Goal: Browse casually: Explore the website without a specific task or goal

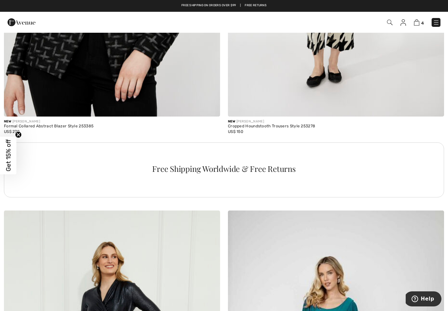
scroll to position [2029, 0]
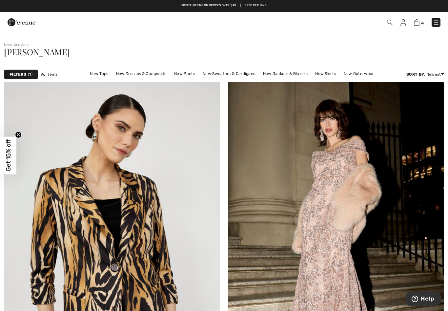
click at [102, 72] on link "New Tops" at bounding box center [99, 73] width 25 height 9
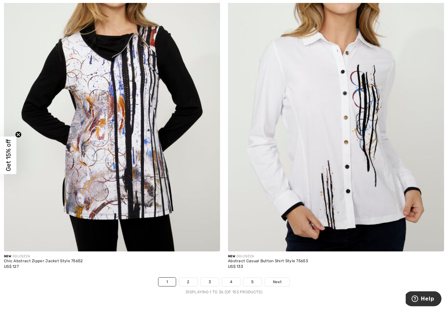
scroll to position [6239, 0]
click at [189, 279] on link "2" at bounding box center [188, 282] width 18 height 9
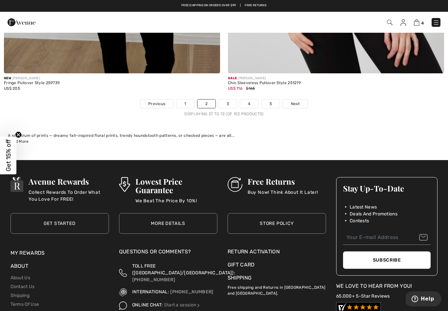
scroll to position [6415, 0]
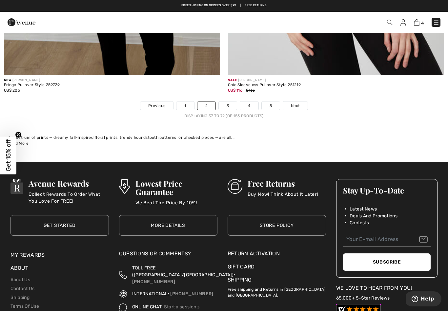
click at [230, 102] on link "3" at bounding box center [228, 106] width 18 height 9
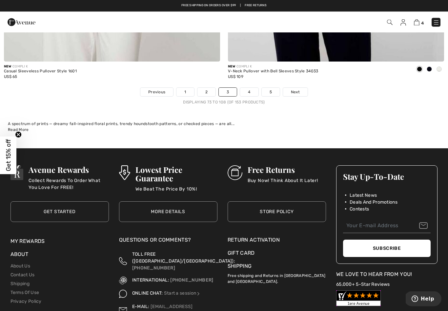
scroll to position [6429, 0]
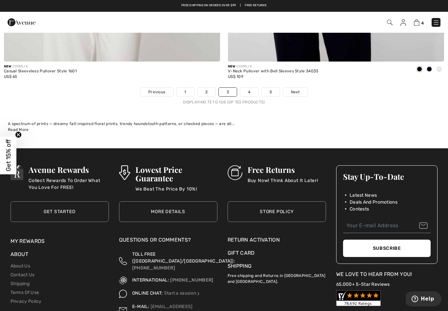
click at [250, 89] on link "4" at bounding box center [249, 92] width 18 height 9
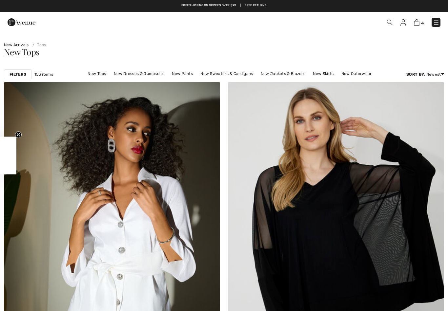
checkbox input "true"
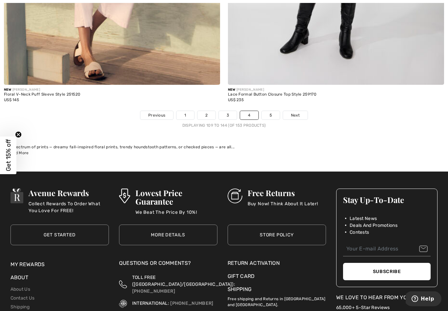
scroll to position [6406, 0]
click at [271, 111] on link "5" at bounding box center [271, 115] width 18 height 9
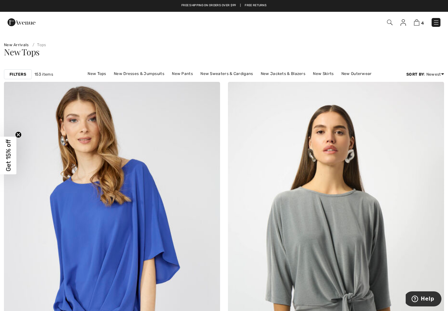
click at [182, 71] on link "New Pants" at bounding box center [182, 73] width 28 height 9
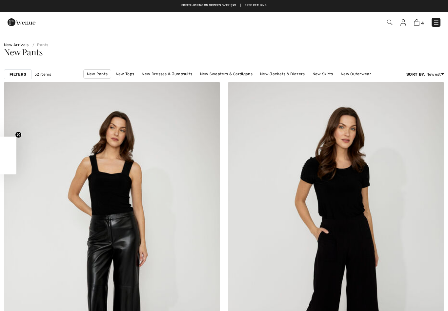
checkbox input "true"
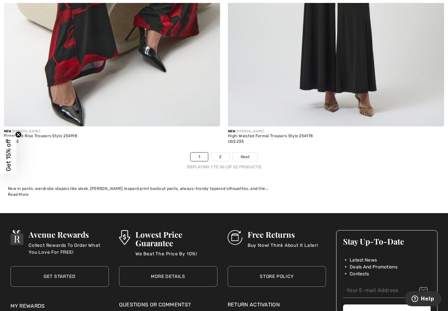
scroll to position [6362, 0]
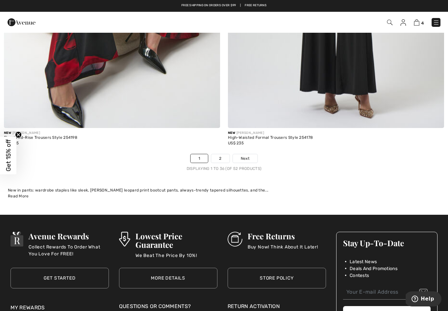
click at [223, 154] on link "2" at bounding box center [220, 158] width 18 height 9
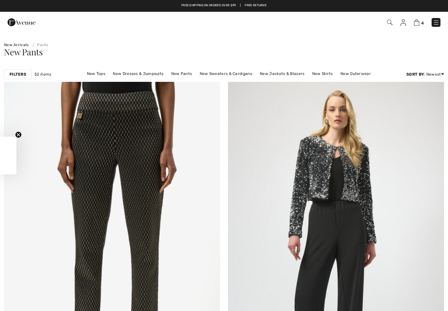
checkbox input "true"
click at [289, 70] on link "New Jackets & Blazers" at bounding box center [281, 73] width 51 height 9
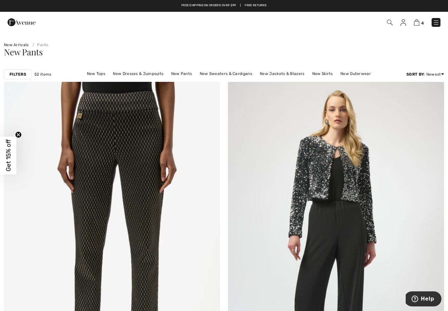
click at [284, 76] on link "New Jackets & Blazers" at bounding box center [281, 73] width 51 height 9
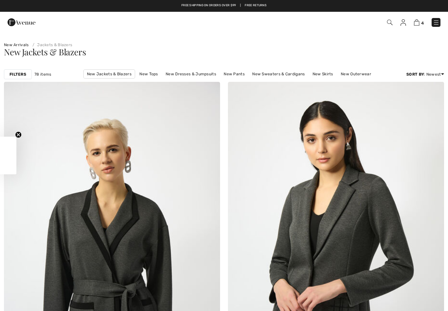
checkbox input "true"
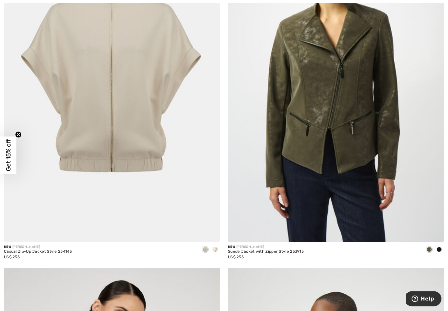
scroll to position [863, 0]
click at [439, 253] on div at bounding box center [439, 250] width 10 height 11
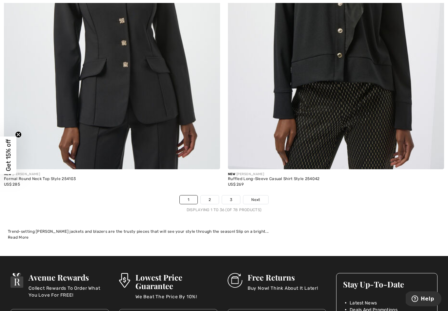
scroll to position [6321, 0]
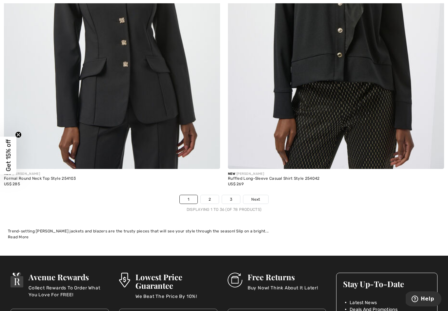
click at [210, 197] on link "2" at bounding box center [210, 199] width 18 height 9
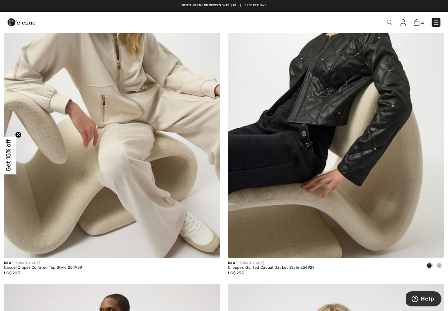
scroll to position [3712, 0]
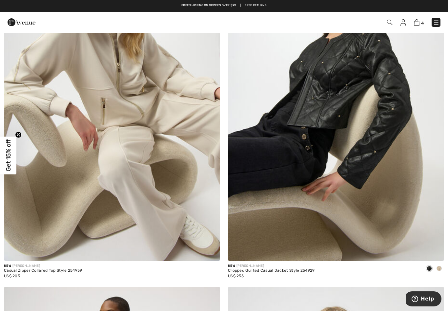
click at [438, 266] on span at bounding box center [438, 268] width 5 height 5
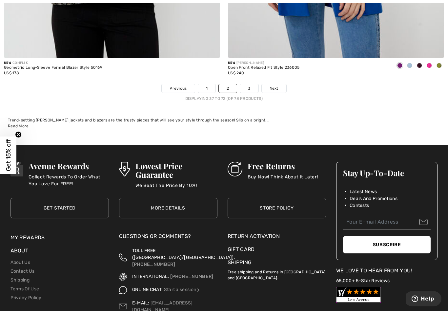
scroll to position [6432, 0]
click at [250, 84] on link "3" at bounding box center [249, 88] width 18 height 9
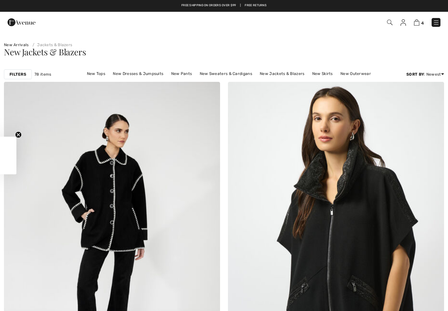
checkbox input "true"
click at [145, 76] on link "New Dresses & Jumpsuits" at bounding box center [137, 73] width 57 height 9
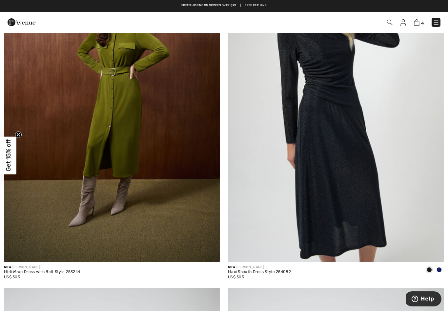
scroll to position [143, 0]
click at [439, 268] on span at bounding box center [438, 270] width 5 height 5
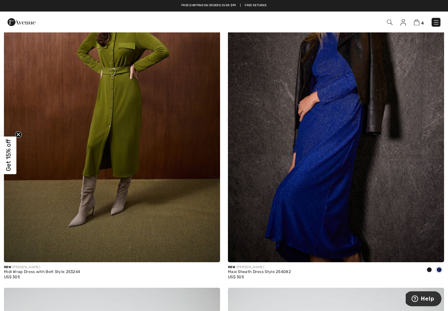
scroll to position [144, 0]
click at [441, 269] on span at bounding box center [438, 269] width 5 height 5
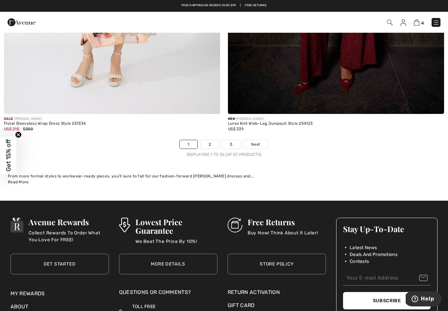
scroll to position [6380, 0]
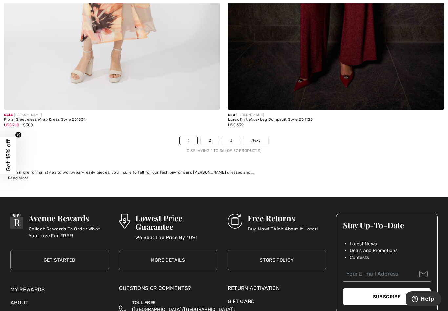
click at [211, 138] on link "2" at bounding box center [210, 140] width 18 height 9
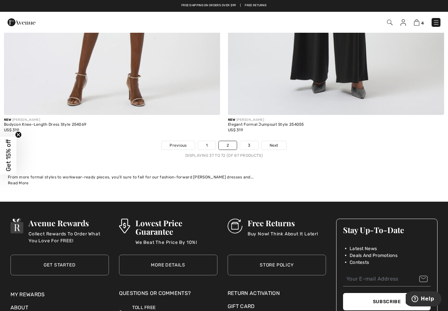
scroll to position [6372, 0]
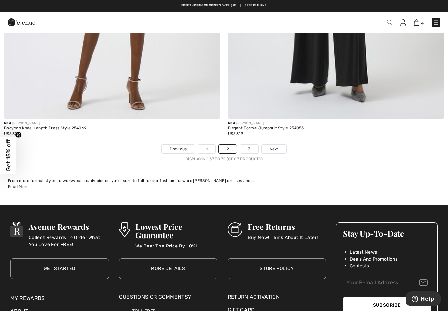
click at [250, 145] on link "3" at bounding box center [249, 149] width 18 height 9
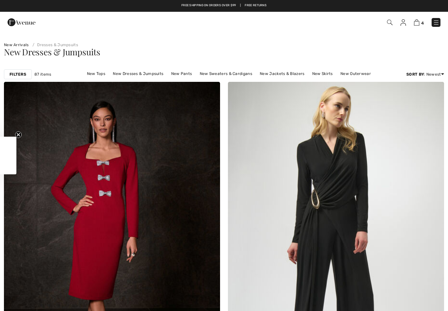
checkbox input "true"
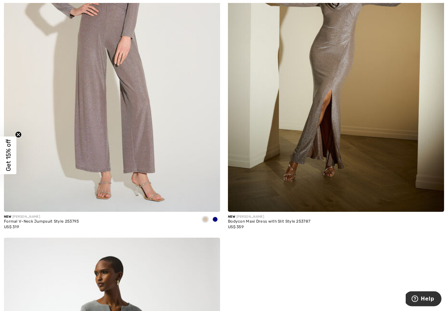
scroll to position [2920, 0]
